Goal: Information Seeking & Learning: Learn about a topic

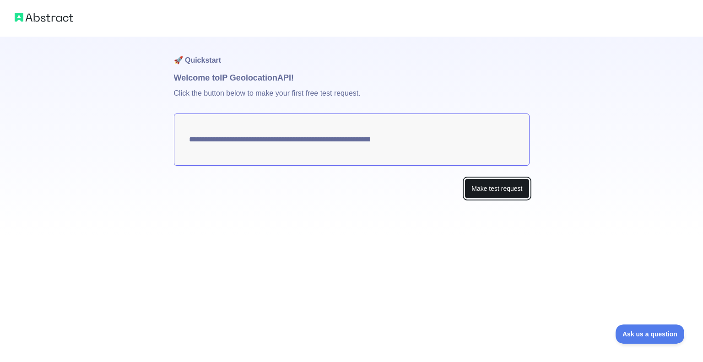
click at [488, 190] on button "Make test request" at bounding box center [496, 188] width 64 height 21
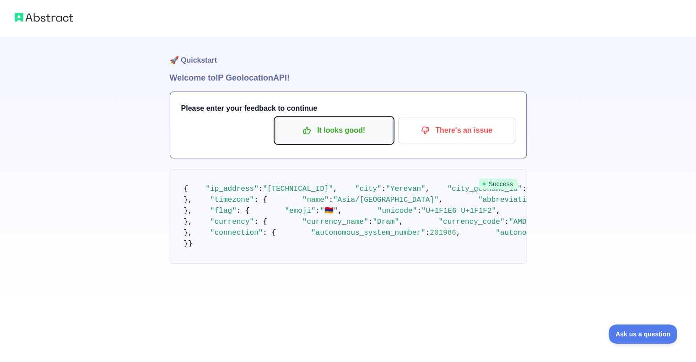
click at [356, 135] on p "It looks good!" at bounding box center [333, 131] width 103 height 16
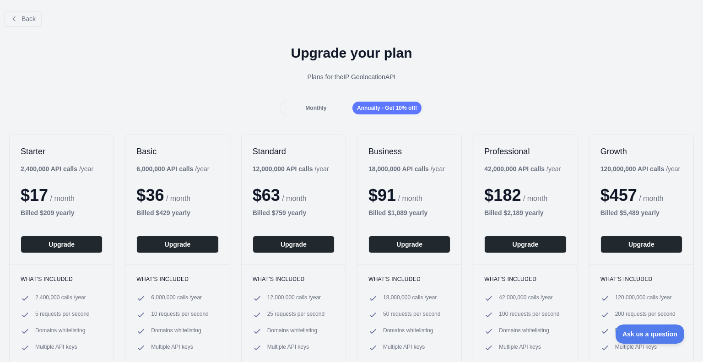
click at [318, 107] on span "Monthly" at bounding box center [315, 108] width 21 height 6
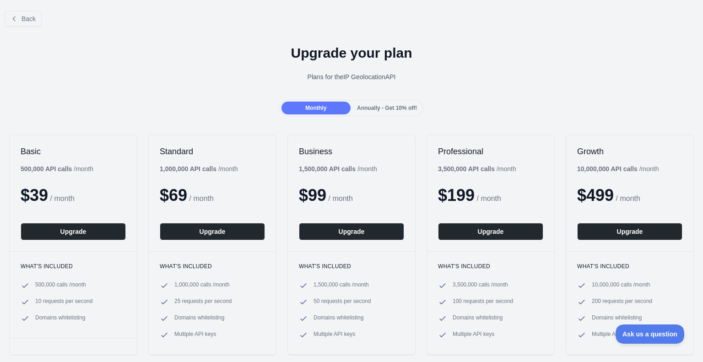
click at [382, 111] on span "Annually - Get 10% off!" at bounding box center [387, 108] width 60 height 6
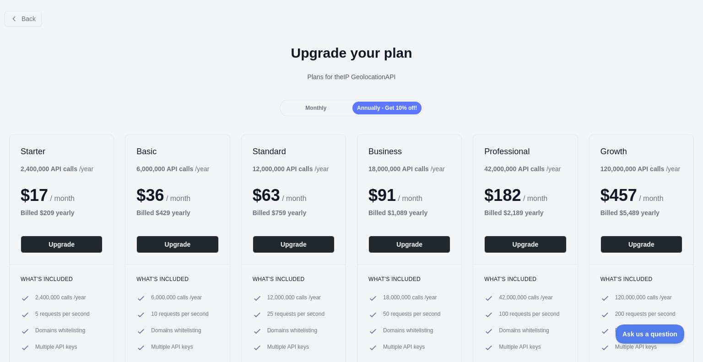
click at [18, 28] on div "Back" at bounding box center [351, 19] width 703 height 30
click at [18, 23] on button "Back" at bounding box center [23, 19] width 37 height 16
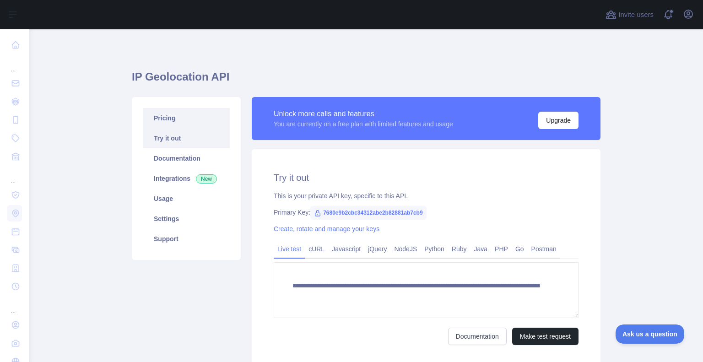
click at [154, 116] on link "Pricing" at bounding box center [186, 118] width 87 height 20
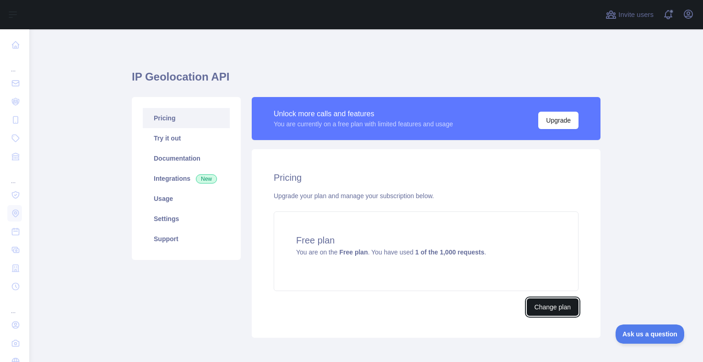
click at [540, 302] on button "Change plan" at bounding box center [552, 306] width 52 height 17
click at [186, 139] on link "Try it out" at bounding box center [186, 138] width 87 height 20
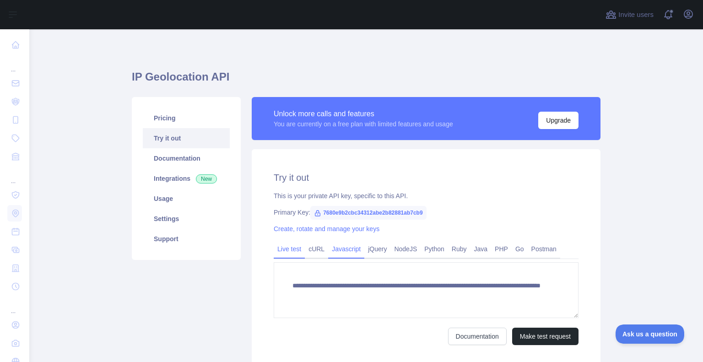
click at [342, 254] on link "Javascript" at bounding box center [346, 248] width 36 height 15
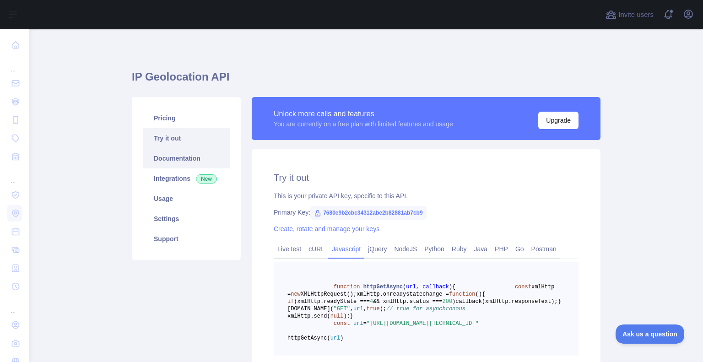
click at [190, 162] on link "Documentation" at bounding box center [186, 158] width 87 height 20
click at [159, 203] on link "Usage" at bounding box center [186, 198] width 87 height 20
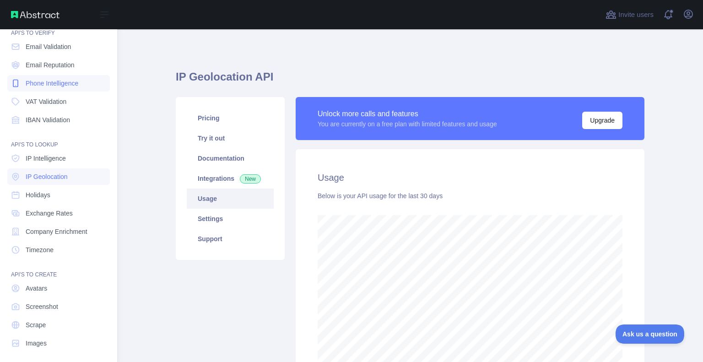
scroll to position [40, 0]
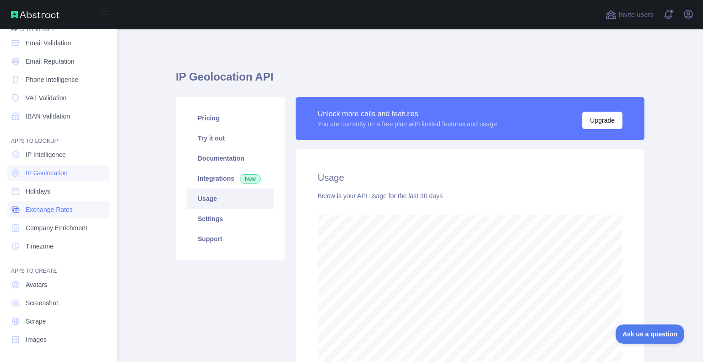
click at [60, 208] on span "Exchange Rates" at bounding box center [49, 209] width 47 height 9
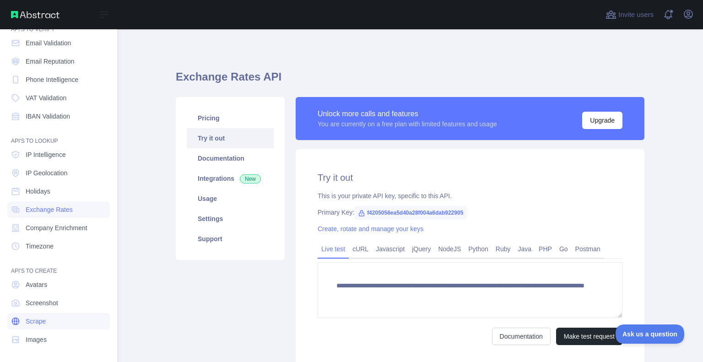
click at [53, 317] on link "Scrape" at bounding box center [58, 321] width 102 height 16
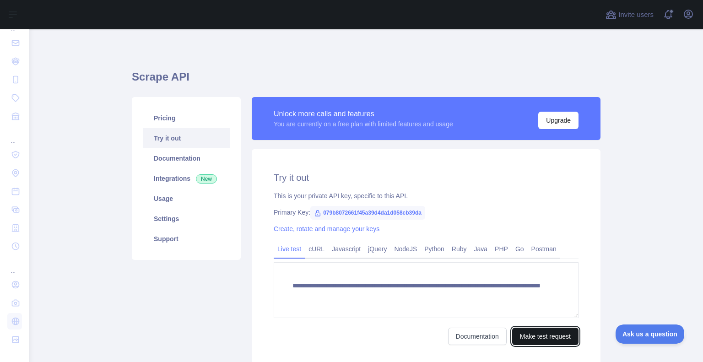
click at [525, 336] on button "Make test request" at bounding box center [545, 335] width 66 height 17
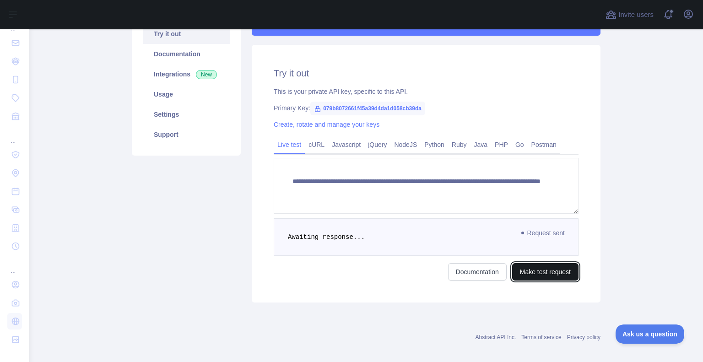
scroll to position [112, 0]
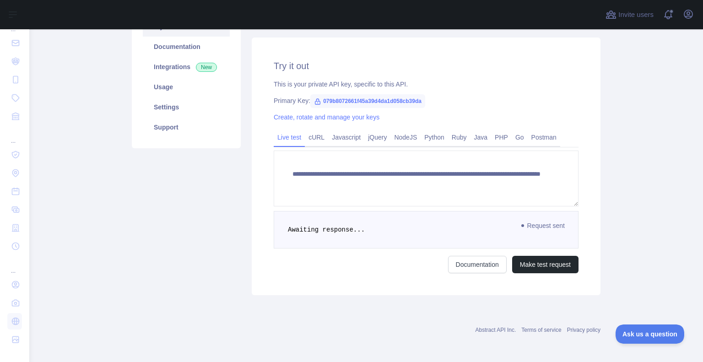
click at [258, 298] on div "**********" at bounding box center [365, 140] width 479 height 321
click at [373, 281] on div "**********" at bounding box center [426, 167] width 349 height 258
click at [126, 280] on div "Pricing Try it out Documentation Integrations New Usage Settings Support" at bounding box center [186, 140] width 120 height 310
